Goal: Find specific page/section: Find specific page/section

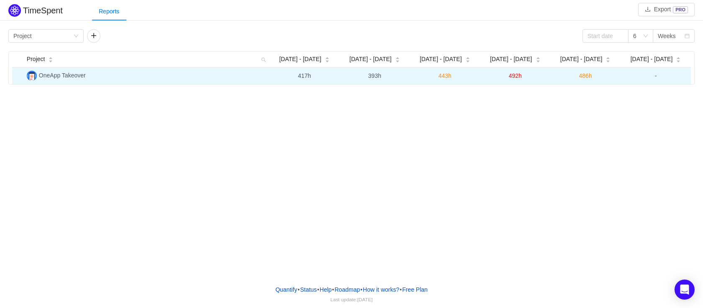
click at [33, 72] on img at bounding box center [32, 76] width 10 height 10
click at [49, 76] on span "OneApp Takeover" at bounding box center [62, 75] width 47 height 7
click at [27, 79] on td "OneApp Takeover" at bounding box center [146, 75] width 246 height 17
click at [28, 79] on img at bounding box center [32, 76] width 10 height 10
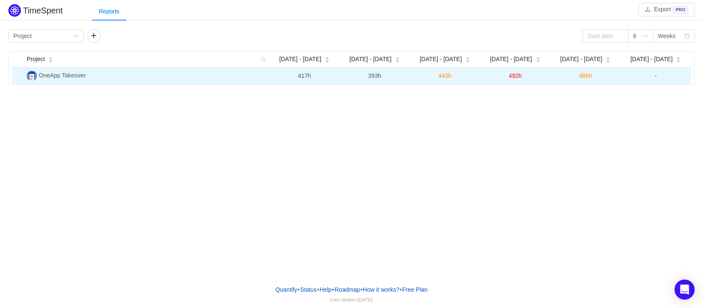
click at [31, 76] on img at bounding box center [32, 76] width 10 height 10
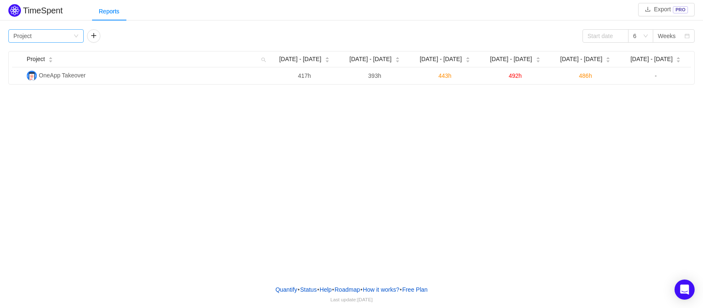
click at [73, 41] on div "Group by Project" at bounding box center [45, 35] width 75 height 13
click at [35, 102] on li "Person" at bounding box center [45, 106] width 75 height 13
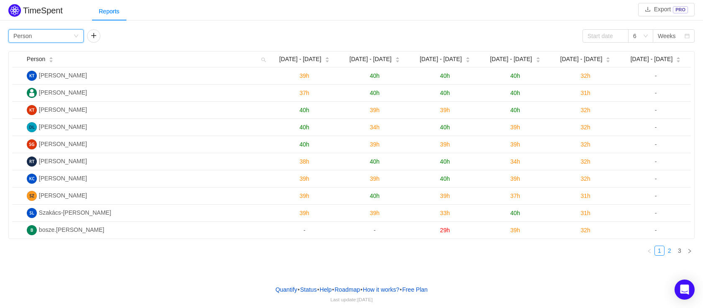
click at [668, 248] on link "2" at bounding box center [669, 250] width 9 height 9
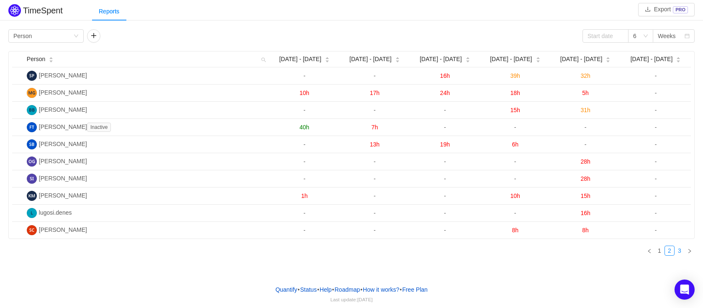
click at [678, 251] on link "3" at bounding box center [679, 250] width 9 height 9
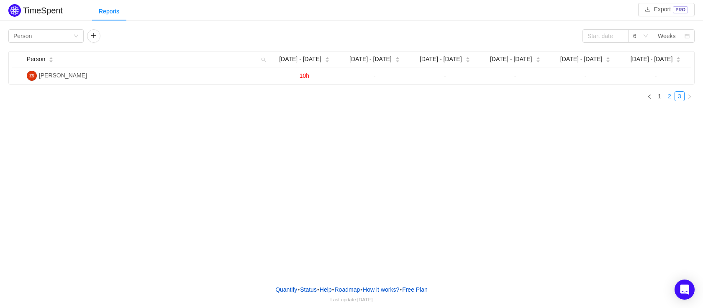
click at [670, 98] on link "2" at bounding box center [669, 96] width 9 height 9
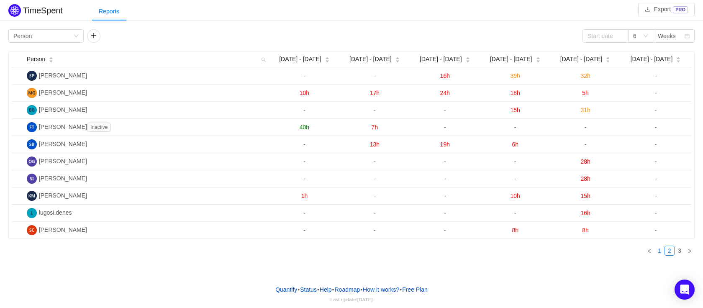
click at [658, 250] on link "1" at bounding box center [659, 250] width 9 height 9
